Goal: Book appointment/travel/reservation

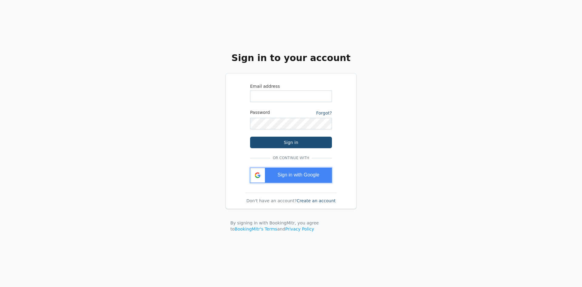
click at [273, 175] on div "Sign in with Google" at bounding box center [291, 174] width 82 height 15
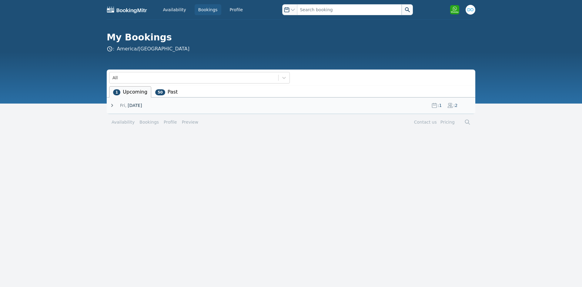
click at [112, 106] on icon at bounding box center [112, 105] width 6 height 6
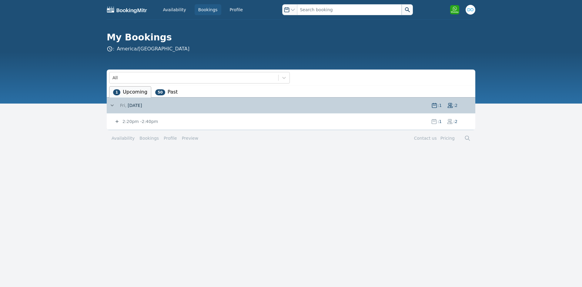
click at [116, 122] on icon at bounding box center [117, 121] width 6 height 6
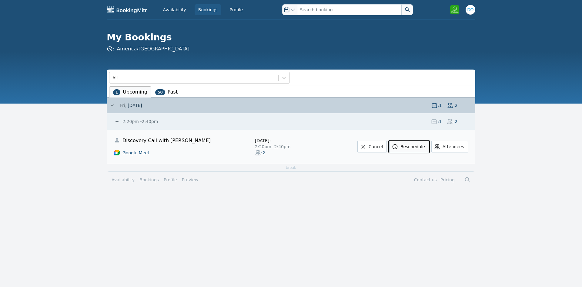
click at [413, 145] on link "Reschedule" at bounding box center [408, 147] width 39 height 12
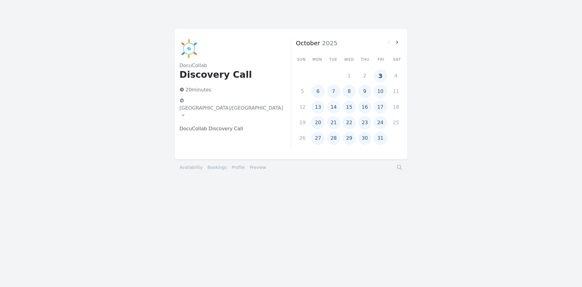
click at [319, 93] on button "6" at bounding box center [317, 91] width 13 height 13
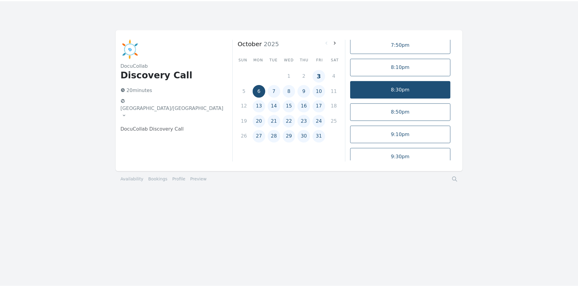
scroll to position [174, 0]
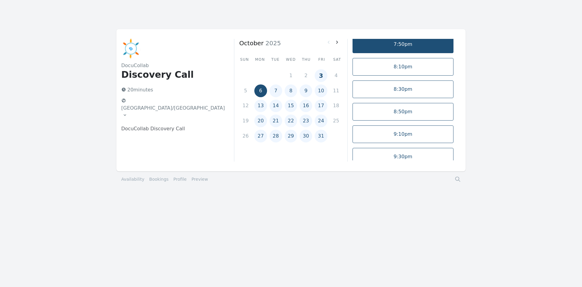
click at [404, 48] on link "7:50pm" at bounding box center [403, 44] width 101 height 18
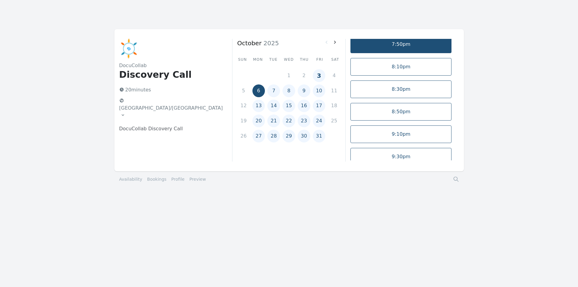
select select "2"
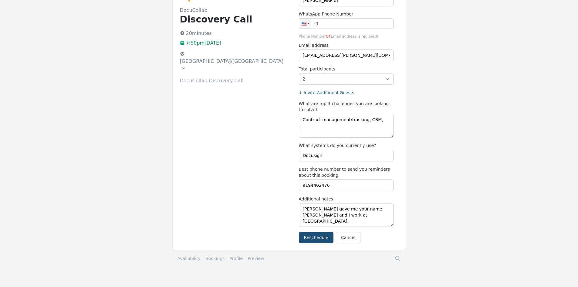
scroll to position [56, 0]
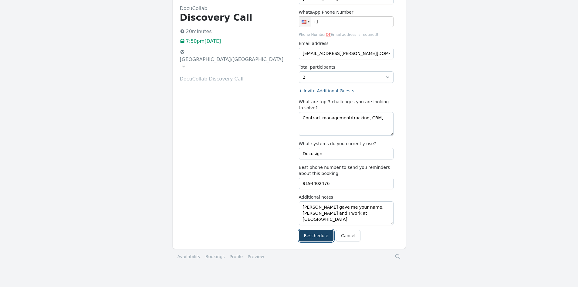
click at [310, 235] on button "Reschedule" at bounding box center [316, 236] width 35 height 12
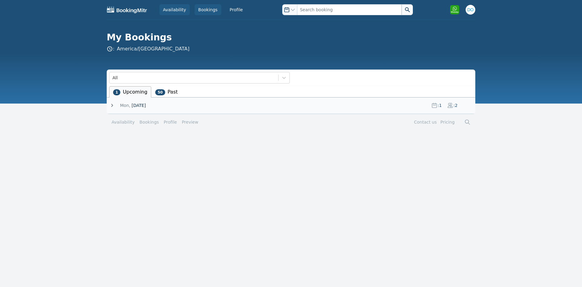
click at [170, 11] on link "Availability" at bounding box center [175, 9] width 30 height 11
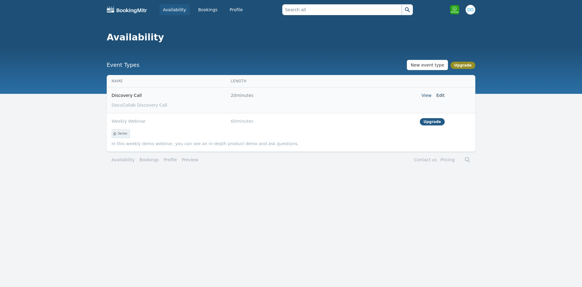
click at [442, 95] on link "Edit" at bounding box center [441, 95] width 8 height 5
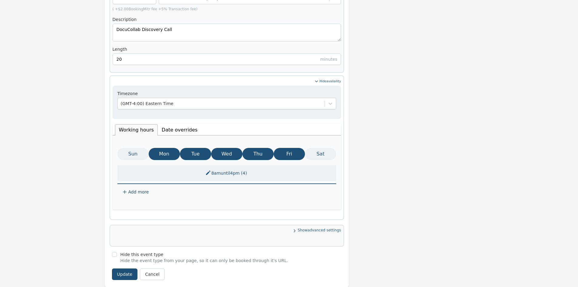
scroll to position [232, 0]
click at [224, 167] on button "8am until 4pm ( 4 )" at bounding box center [226, 172] width 50 height 11
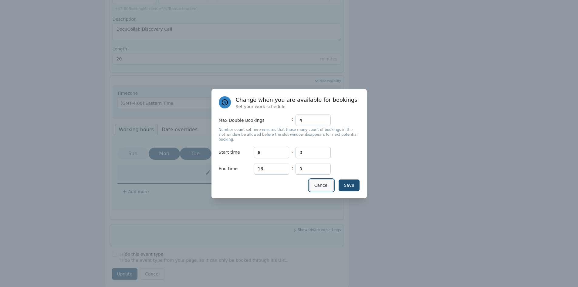
click at [317, 185] on button "Cancel" at bounding box center [321, 185] width 25 height 12
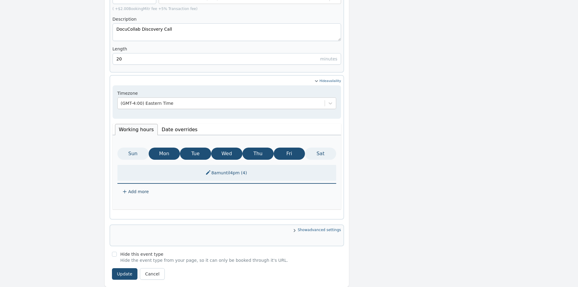
click at [222, 167] on button "8am until 4pm ( 4 )" at bounding box center [226, 172] width 50 height 11
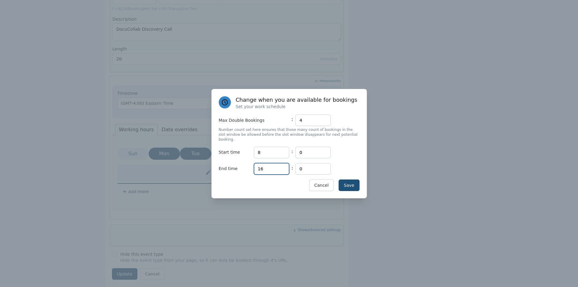
drag, startPoint x: 266, startPoint y: 166, endPoint x: 254, endPoint y: 165, distance: 12.5
click at [254, 165] on input "16" at bounding box center [271, 169] width 35 height 12
type input "13"
click at [284, 187] on div "Save Cancel" at bounding box center [289, 185] width 141 height 12
click at [354, 184] on button "Save" at bounding box center [348, 185] width 21 height 12
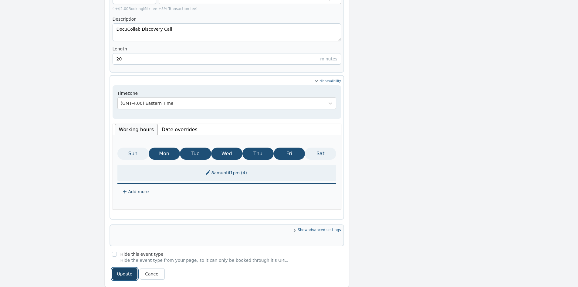
click at [116, 268] on button "Update" at bounding box center [125, 274] width 26 height 12
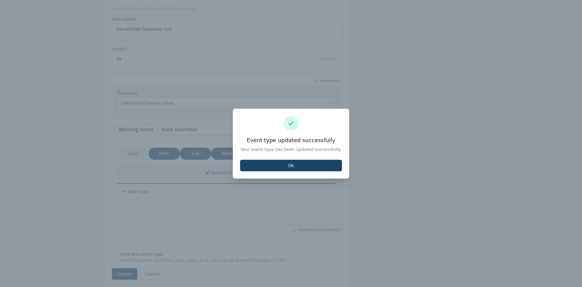
click at [290, 165] on button "Ok" at bounding box center [291, 166] width 102 height 12
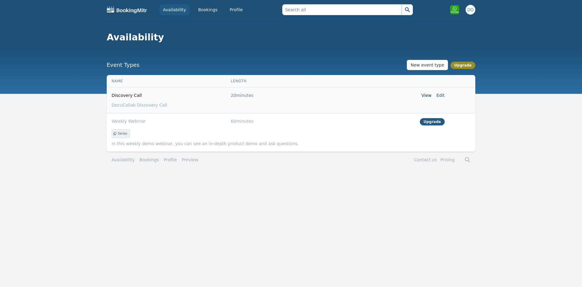
click at [428, 95] on link "View" at bounding box center [427, 95] width 10 height 5
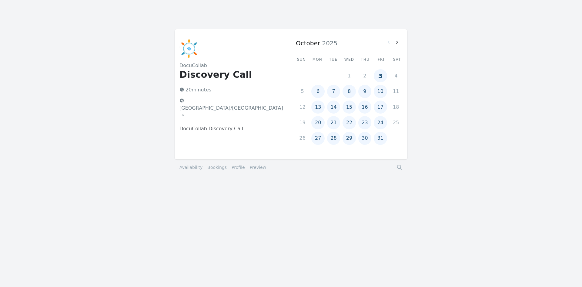
click at [318, 91] on button "6" at bounding box center [317, 91] width 13 height 13
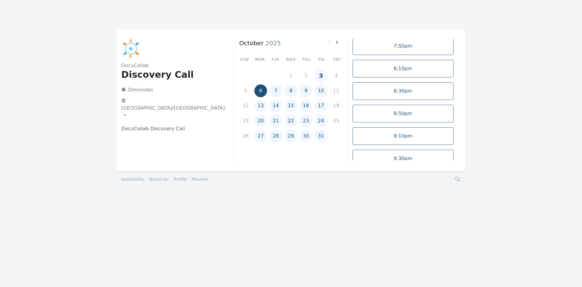
scroll to position [229, 0]
